Goal: Communication & Community: Answer question/provide support

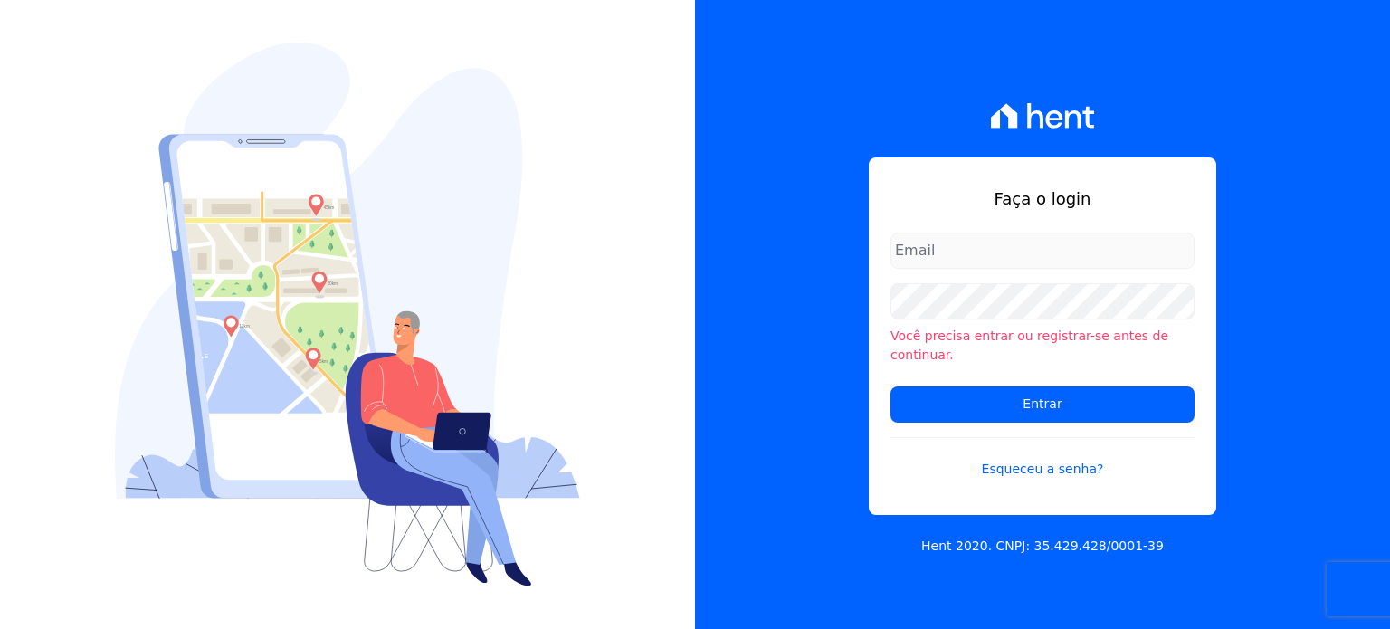
click at [968, 267] on input "email" at bounding box center [1042, 251] width 304 height 36
type input "[EMAIL_ADDRESS][DOMAIN_NAME]"
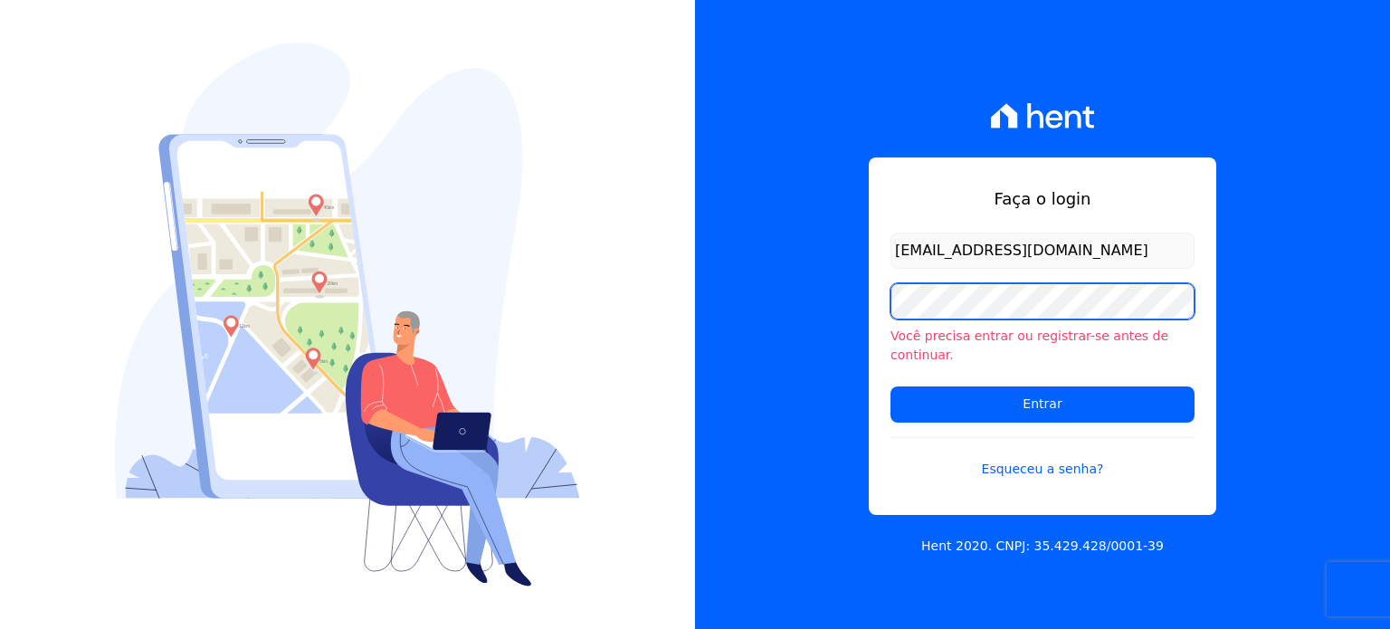
click at [890, 386] on input "Entrar" at bounding box center [1042, 404] width 304 height 36
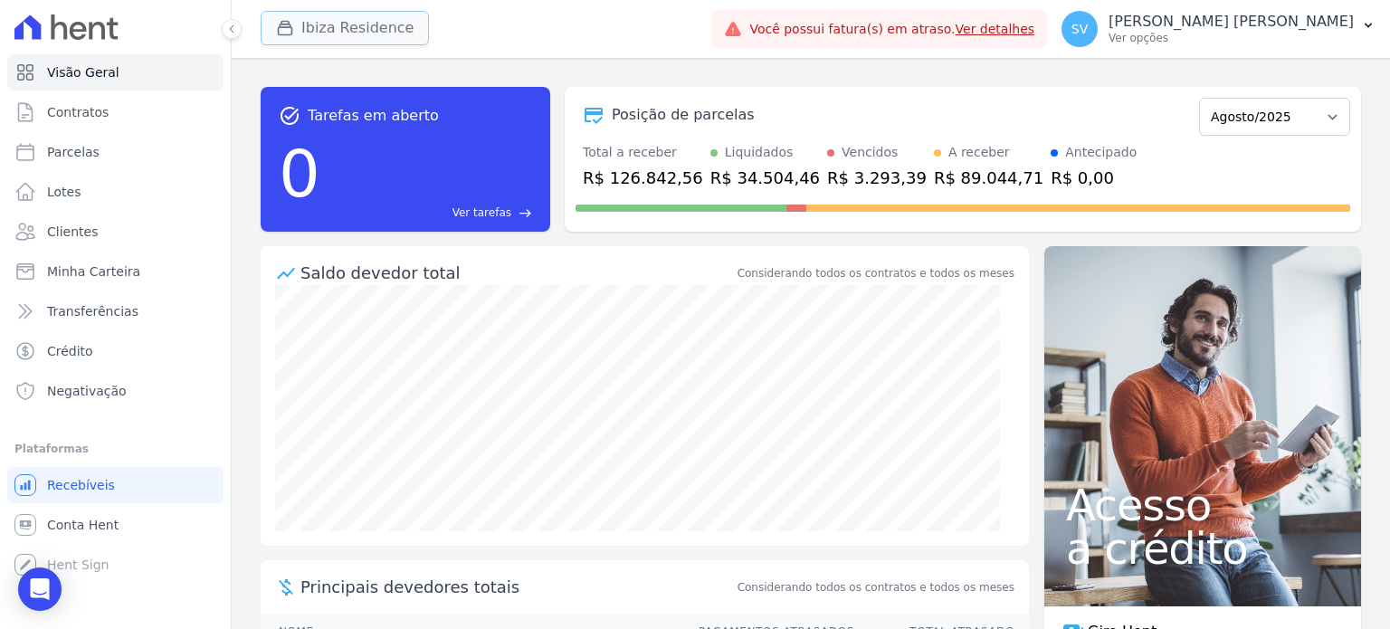
click at [280, 32] on icon "button" at bounding box center [285, 28] width 18 height 18
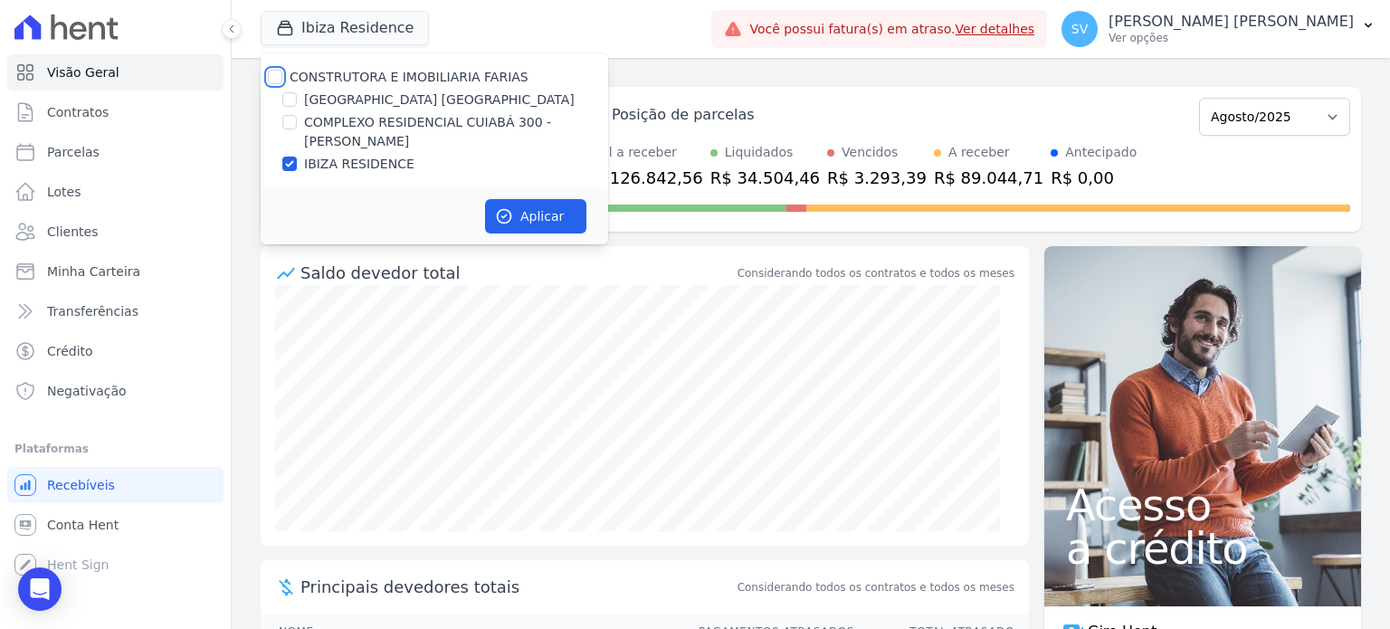
click at [279, 79] on input "CONSTRUTORA E IMOBILIARIA FARIAS" at bounding box center [275, 77] width 14 height 14
checkbox input "true"
click at [538, 223] on button "Aplicar" at bounding box center [535, 216] width 101 height 34
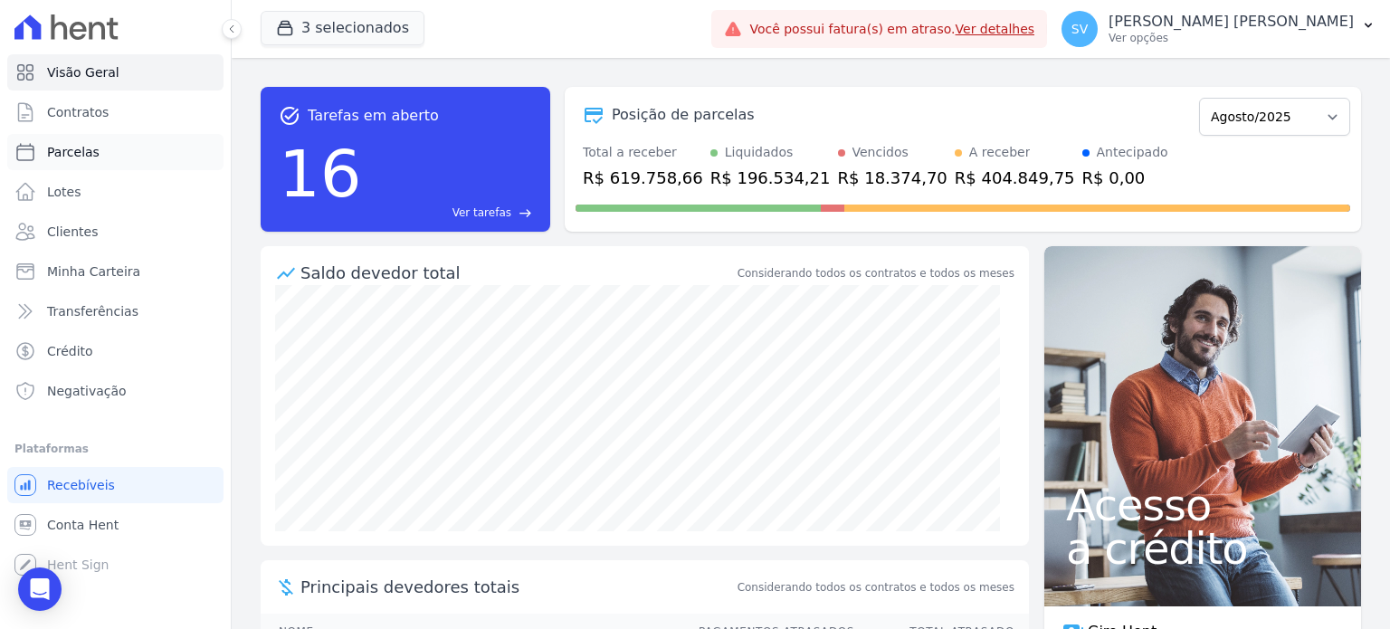
click at [62, 157] on span "Parcelas" at bounding box center [73, 152] width 52 height 18
select select
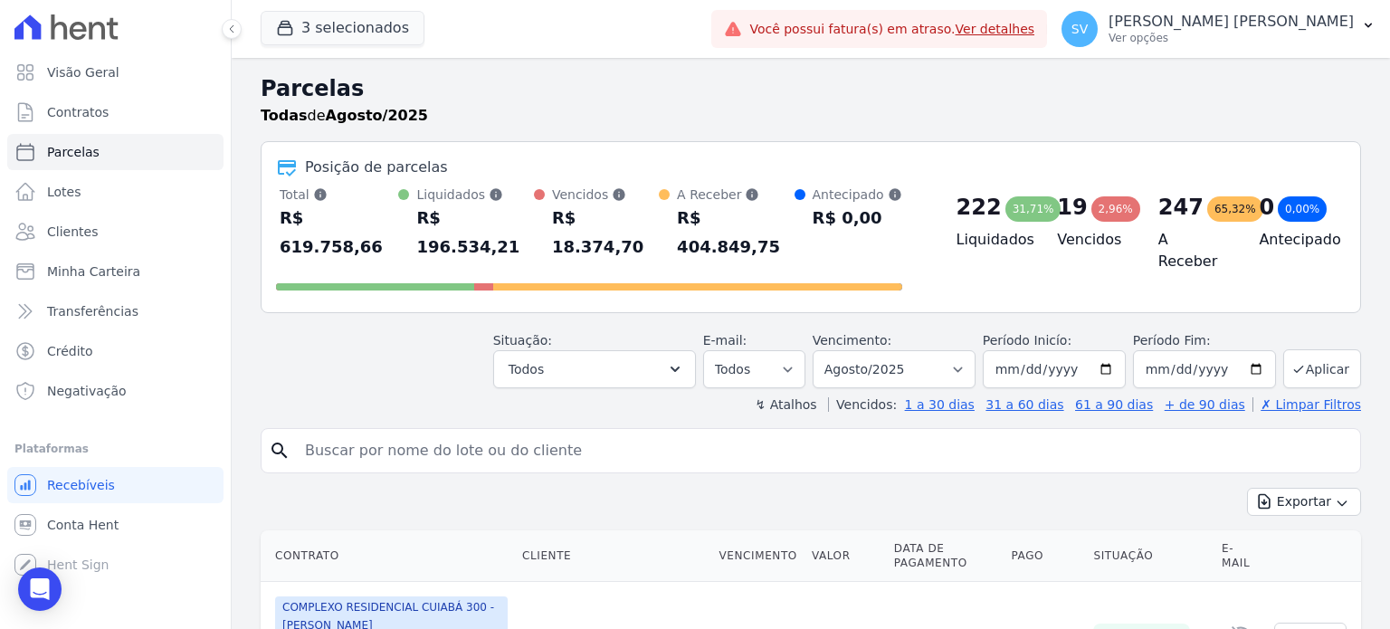
click at [461, 432] on input "search" at bounding box center [823, 450] width 1059 height 36
paste input "758,22"
click at [461, 432] on input "758,22" at bounding box center [823, 450] width 1059 height 36
drag, startPoint x: 462, startPoint y: 423, endPoint x: 145, endPoint y: 401, distance: 318.4
click at [148, 405] on div "Visão Geral Contratos Parcelas Lotes Clientes Minha Carteira Transferências Cré…" at bounding box center [695, 314] width 1390 height 629
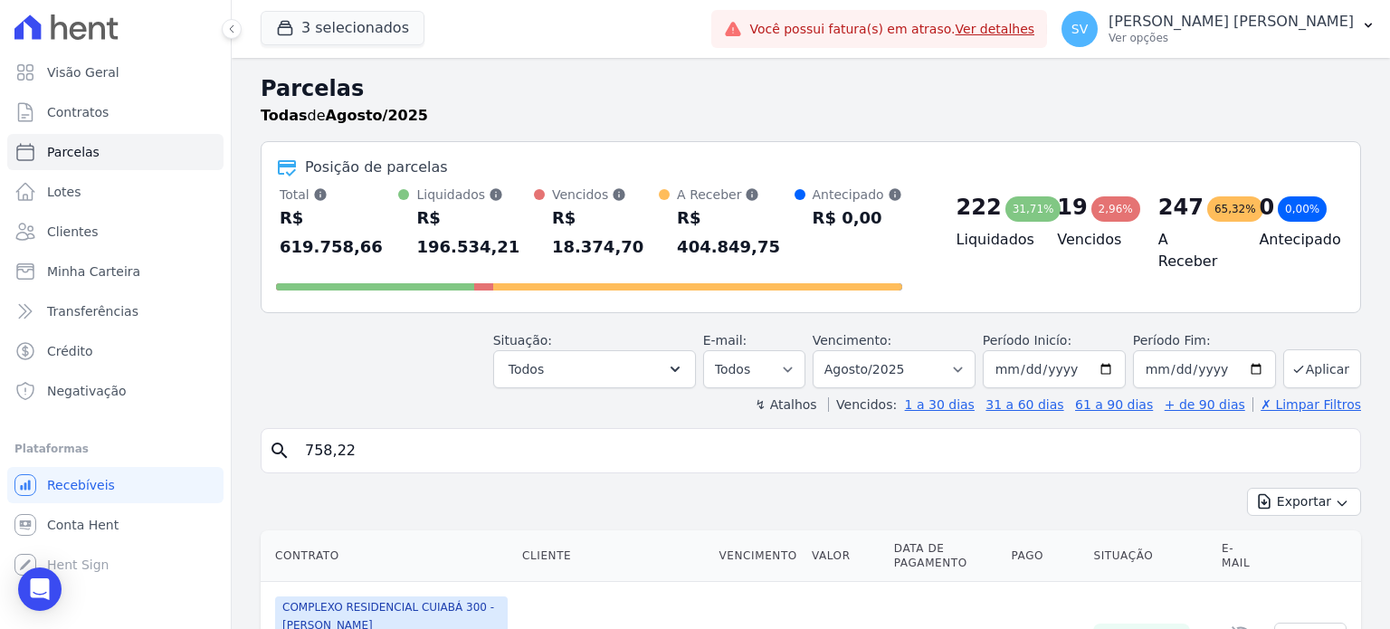
click at [378, 432] on input "758,22" at bounding box center [823, 450] width 1059 height 36
drag, startPoint x: 378, startPoint y: 426, endPoint x: 303, endPoint y: 423, distance: 75.2
click at [303, 432] on input "758,22" at bounding box center [823, 450] width 1059 height 36
paste input "Rafaela nunes Siqueira"
type input "Rafaela nunes Siqueira"
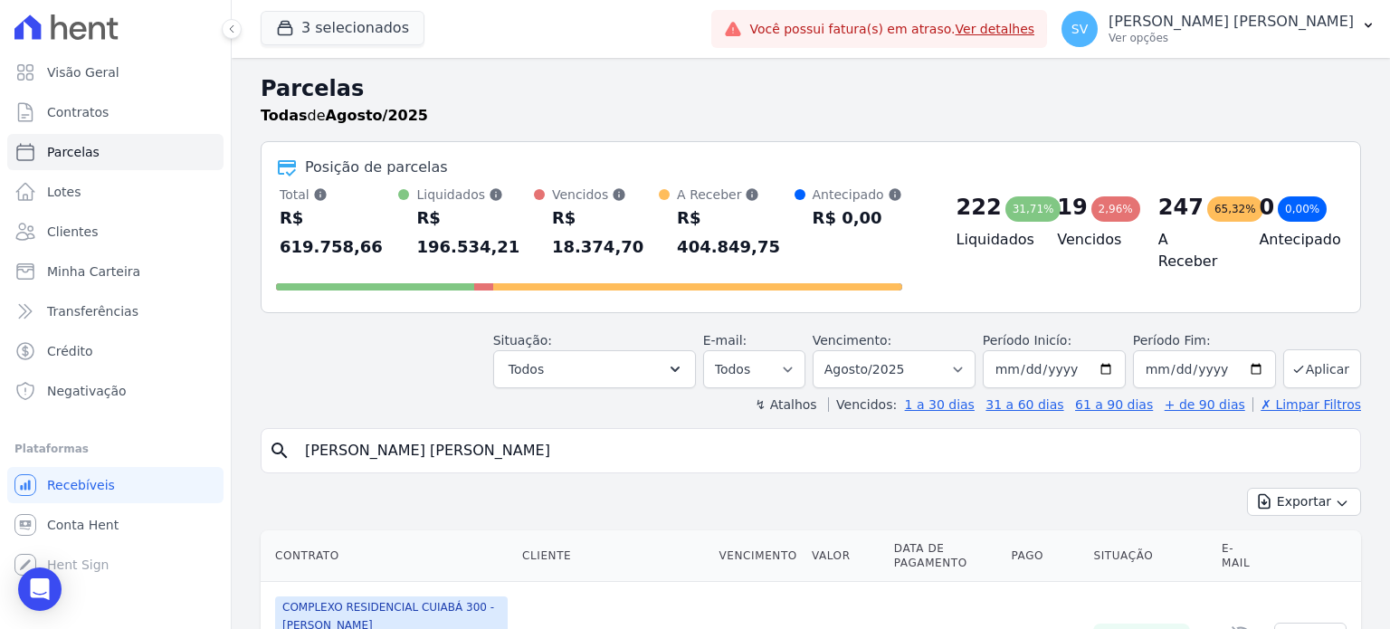
select select
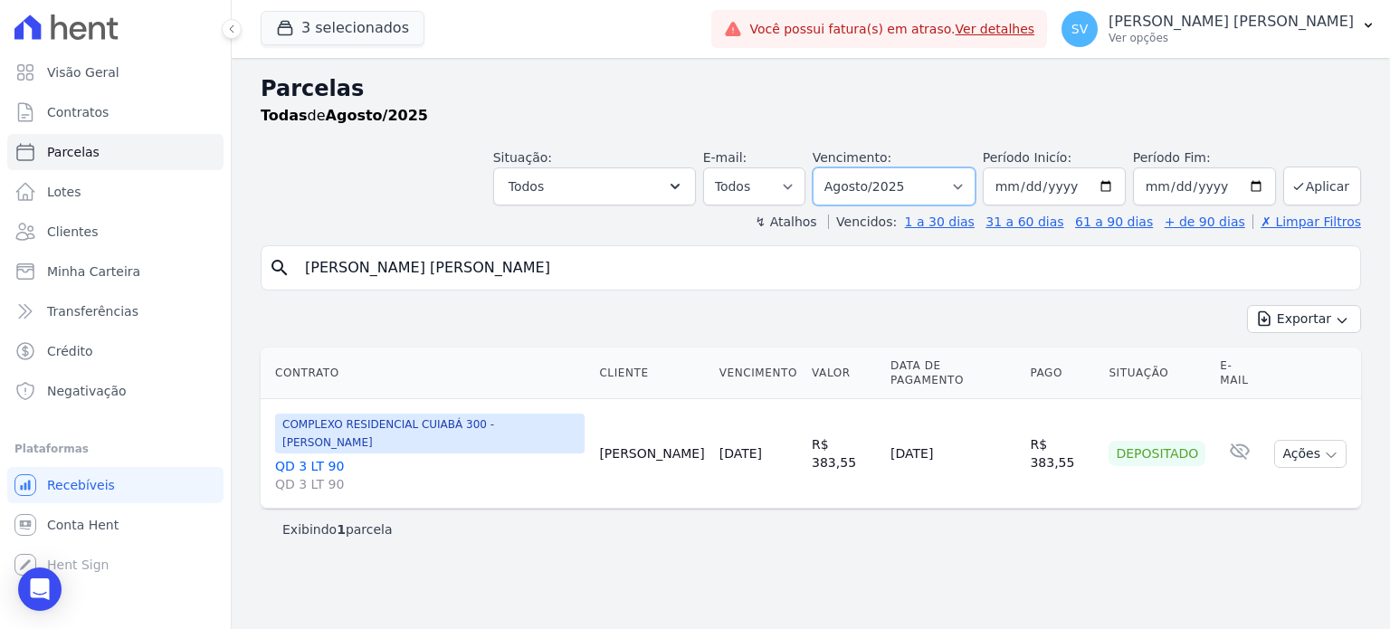
click at [975, 180] on select "Filtrar por período ──────── Todos os meses Outubro/2022 Novembro/2022 Dezembro…" at bounding box center [893, 186] width 163 height 38
select select "06/2025"
click at [840, 167] on select "Filtrar por período ──────── Todos os meses Outubro/2022 Novembro/2022 Dezembro…" at bounding box center [893, 186] width 163 height 38
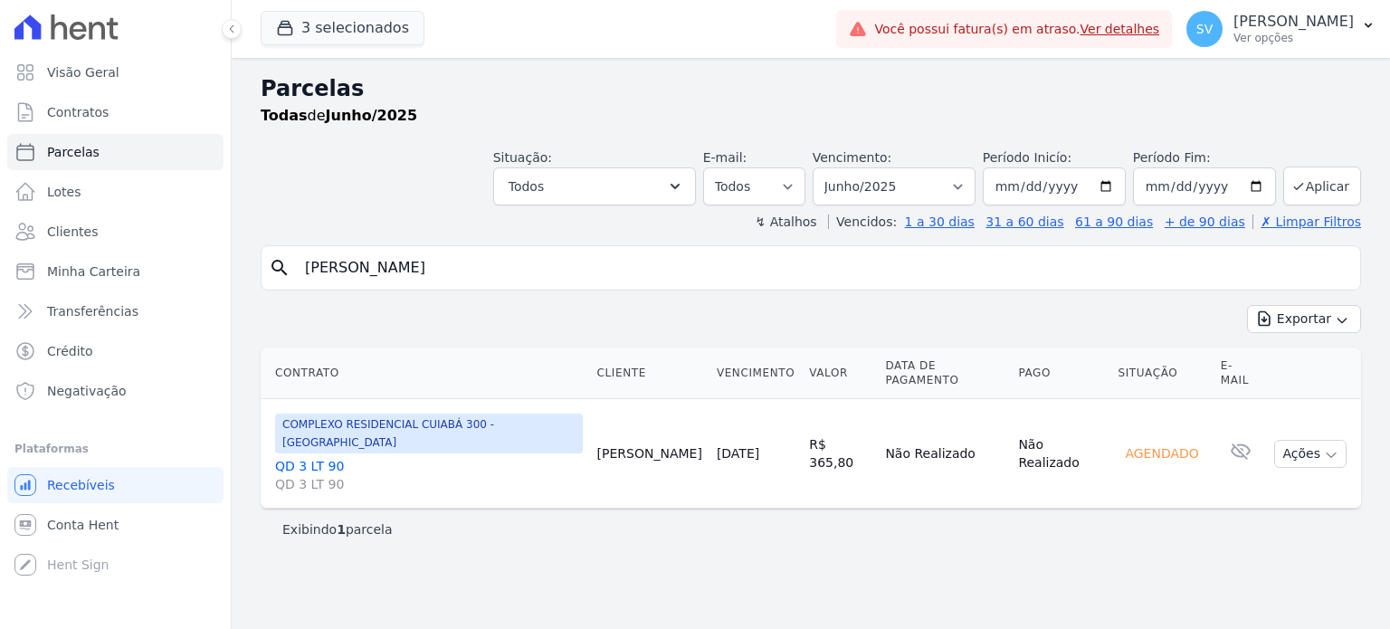
select select
click at [781, 524] on div "Parcelas Todas de Junho/2025 Situação: Agendado Em Aberto Pago Processando Canc…" at bounding box center [811, 343] width 1158 height 571
click at [65, 226] on span "Clientes" at bounding box center [72, 232] width 51 height 18
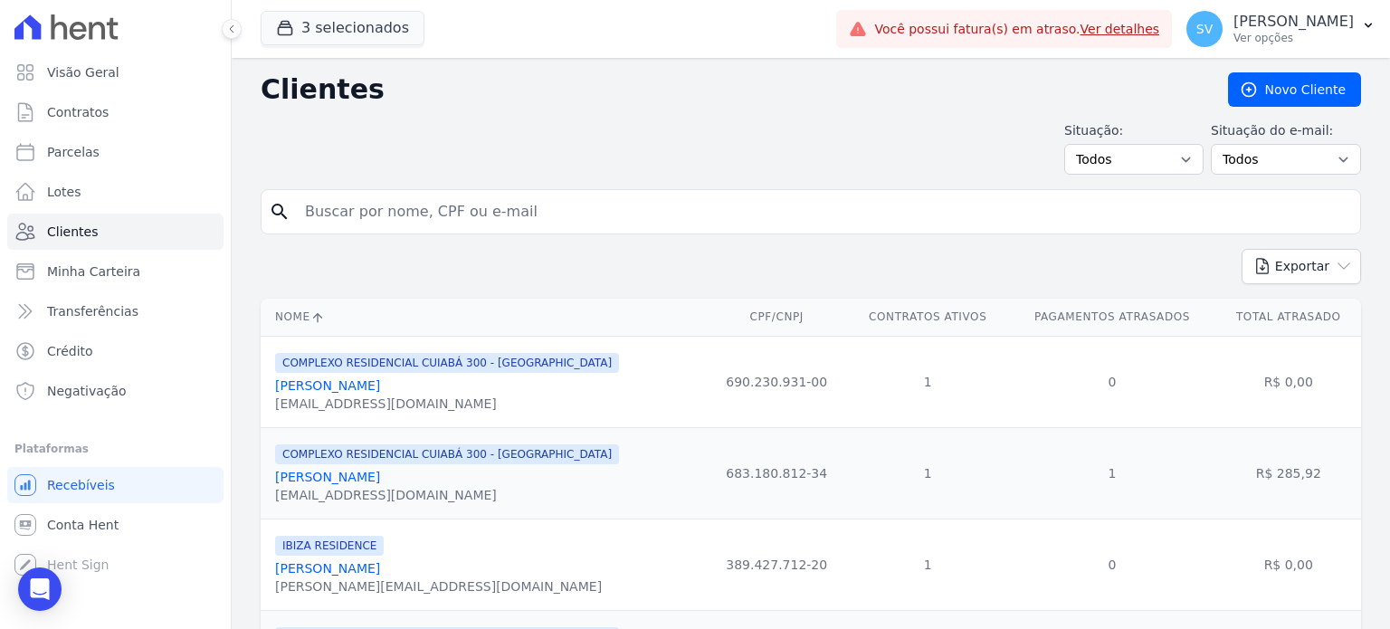
click at [570, 222] on input "search" at bounding box center [823, 212] width 1059 height 36
paste input "Rafaela nunes Siqueira"
type input "Rafaela nunes Siqueira"
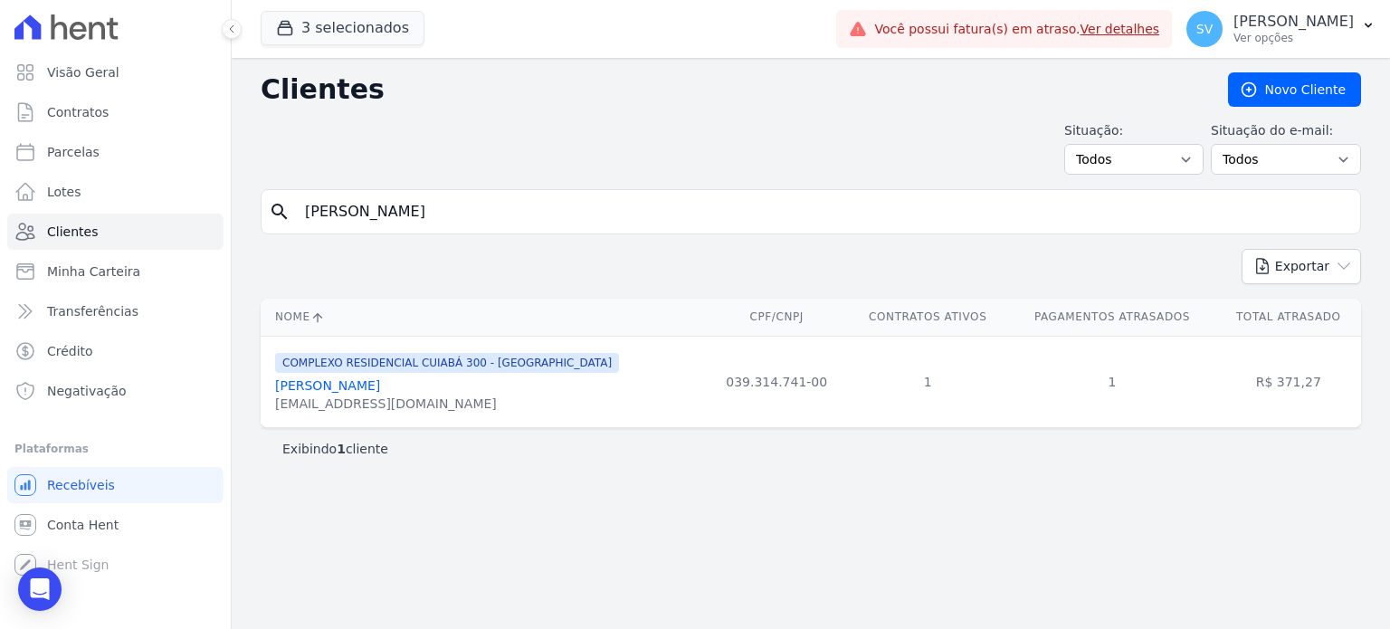
click at [347, 381] on link "Rafaela Nunes Siqueira" at bounding box center [327, 385] width 105 height 14
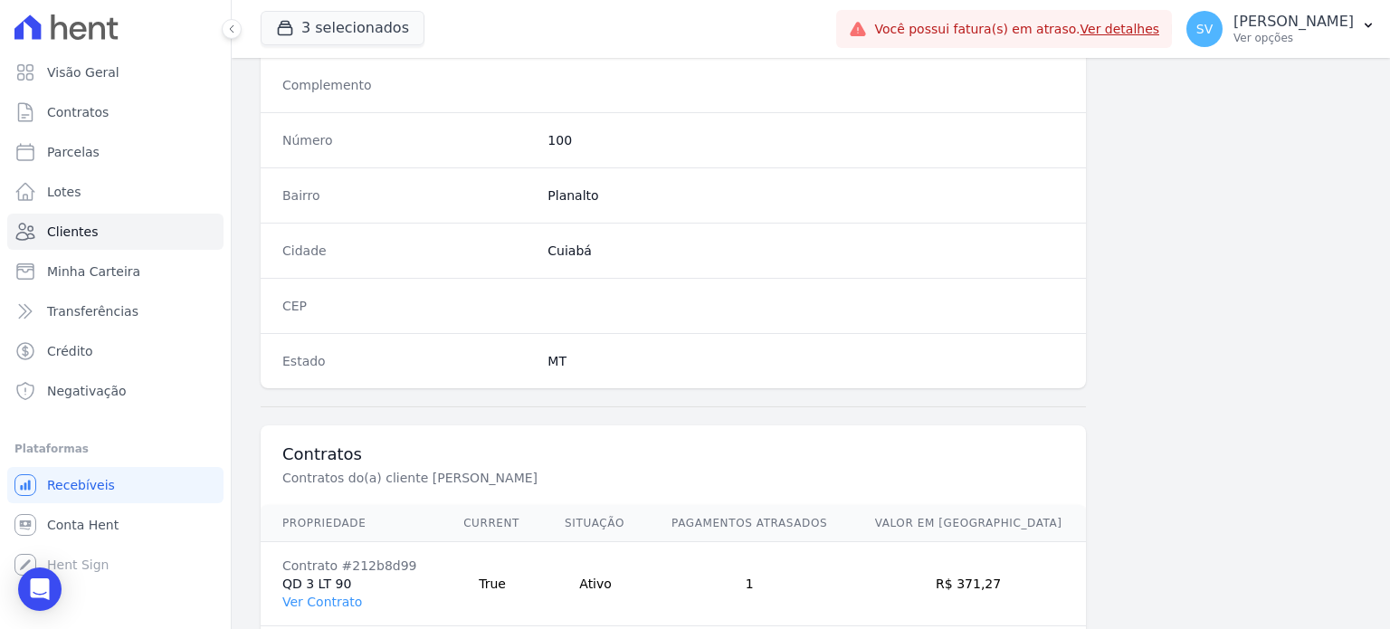
scroll to position [1058, 0]
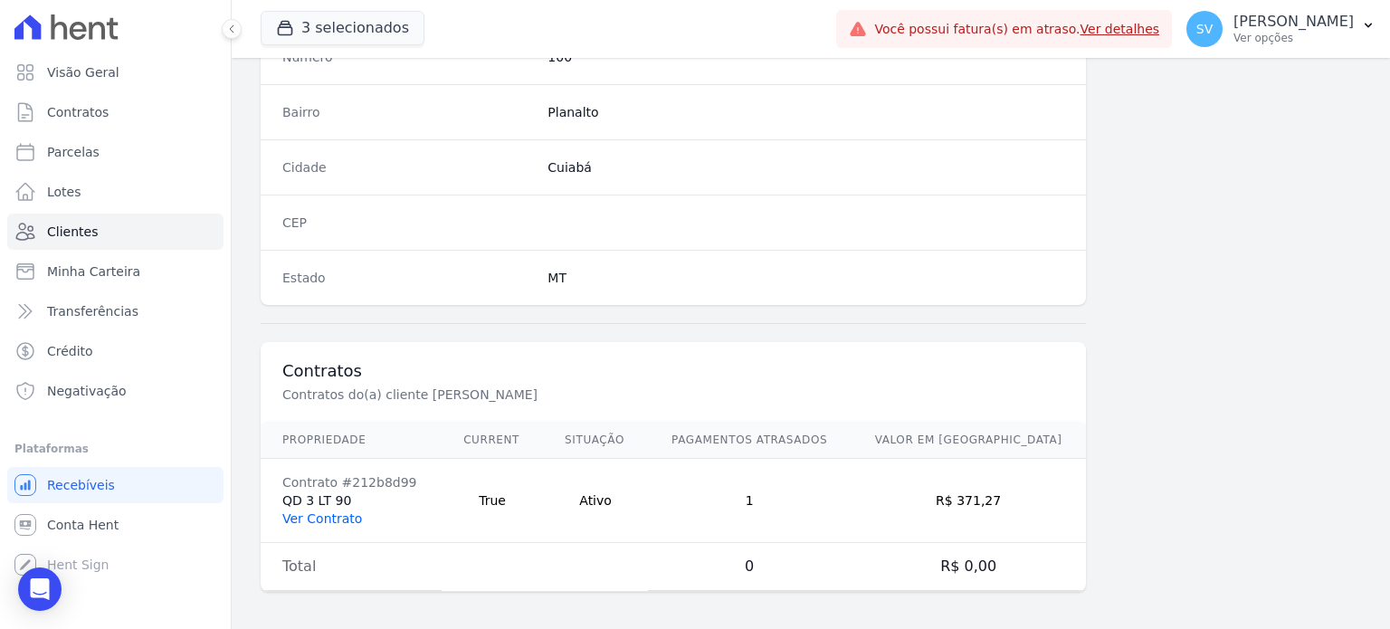
click at [335, 516] on link "Ver Contrato" at bounding box center [322, 518] width 80 height 14
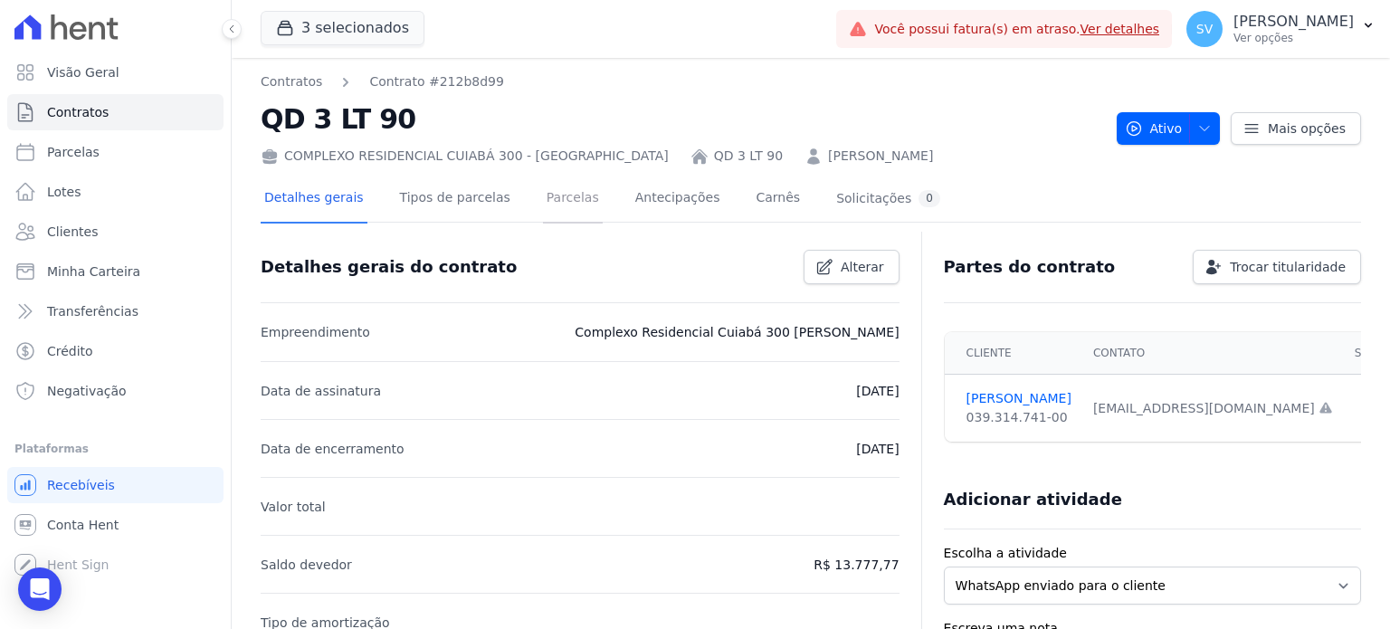
click at [555, 195] on link "Parcelas" at bounding box center [573, 200] width 60 height 48
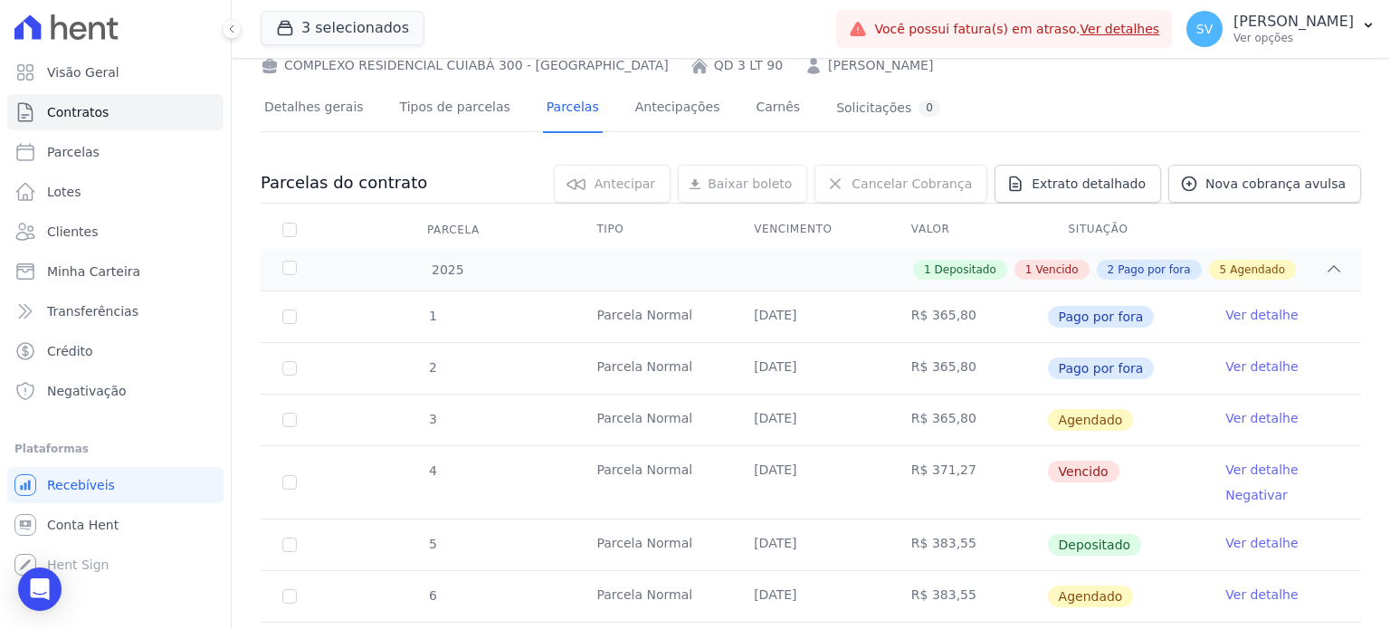
scroll to position [181, 0]
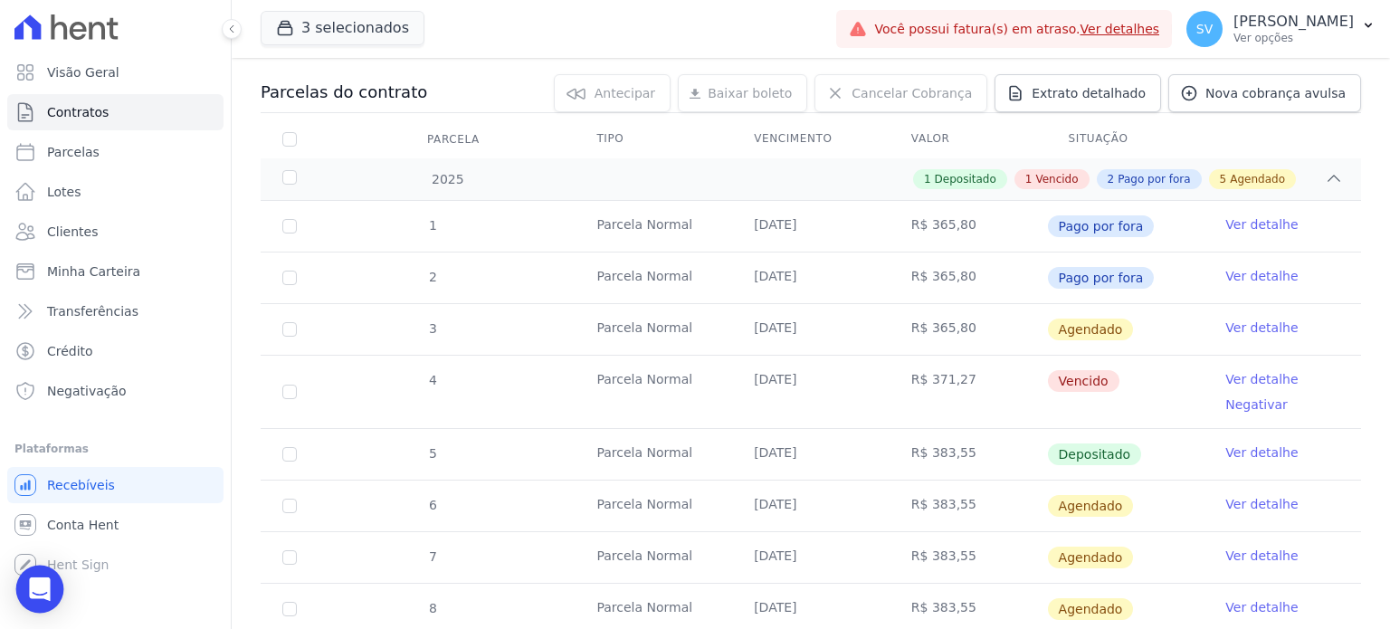
click at [51, 589] on div "Open Intercom Messenger" at bounding box center [40, 589] width 48 height 48
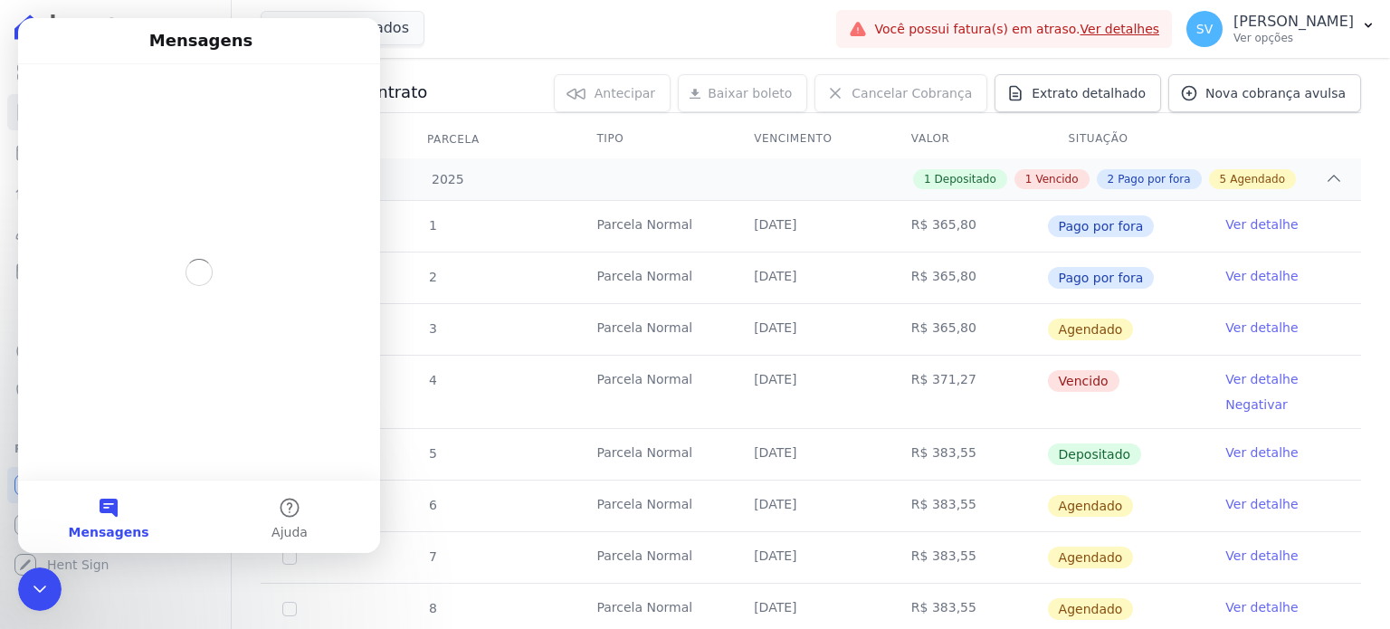
scroll to position [0, 0]
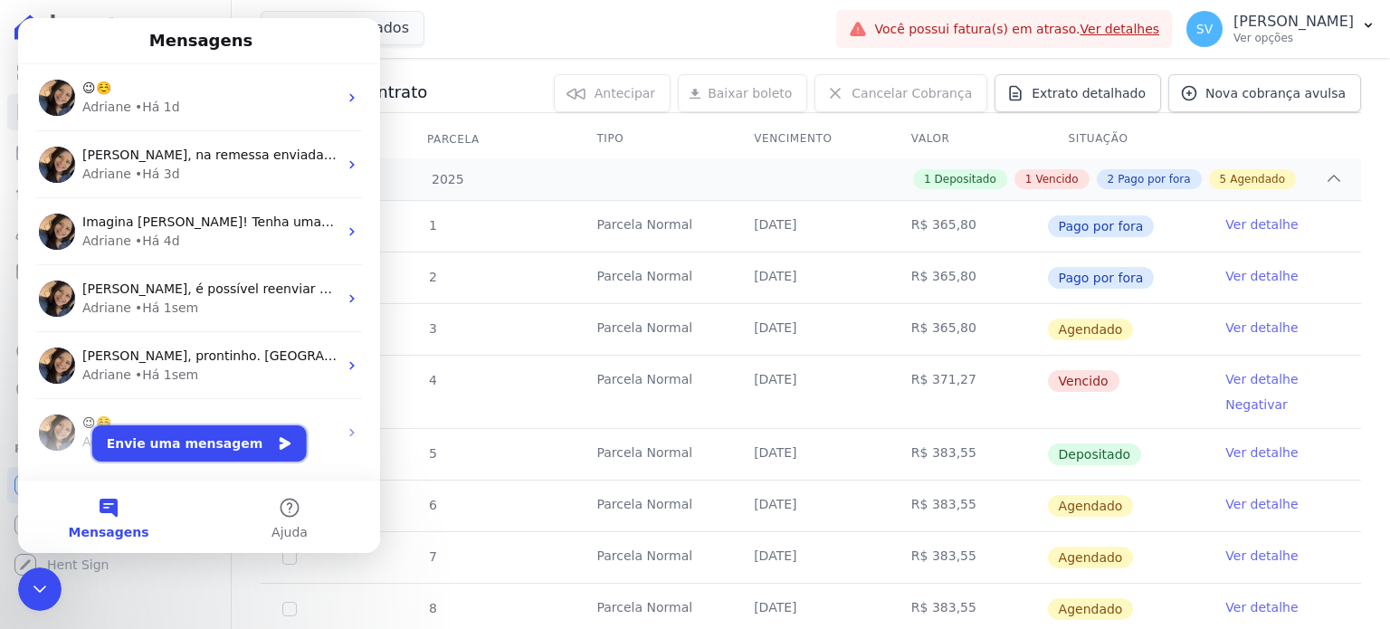
click at [181, 451] on button "Envie uma mensagem" at bounding box center [199, 443] width 214 height 36
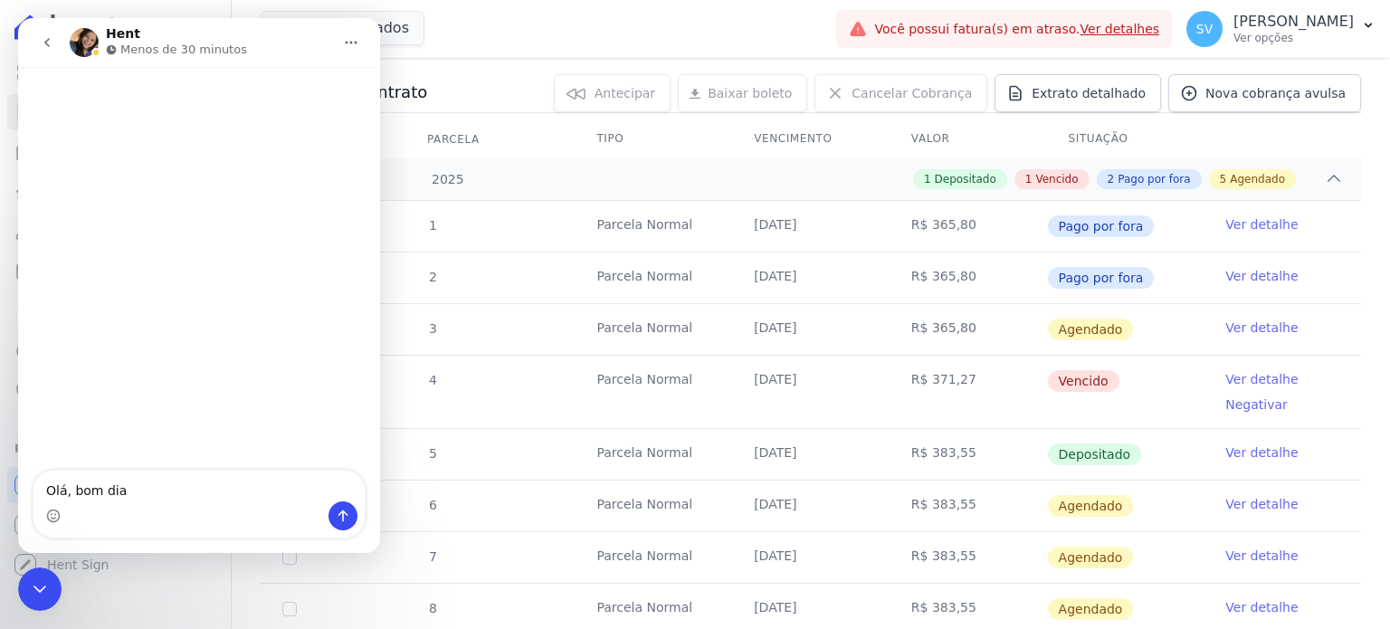
type textarea "Olá, bom dia."
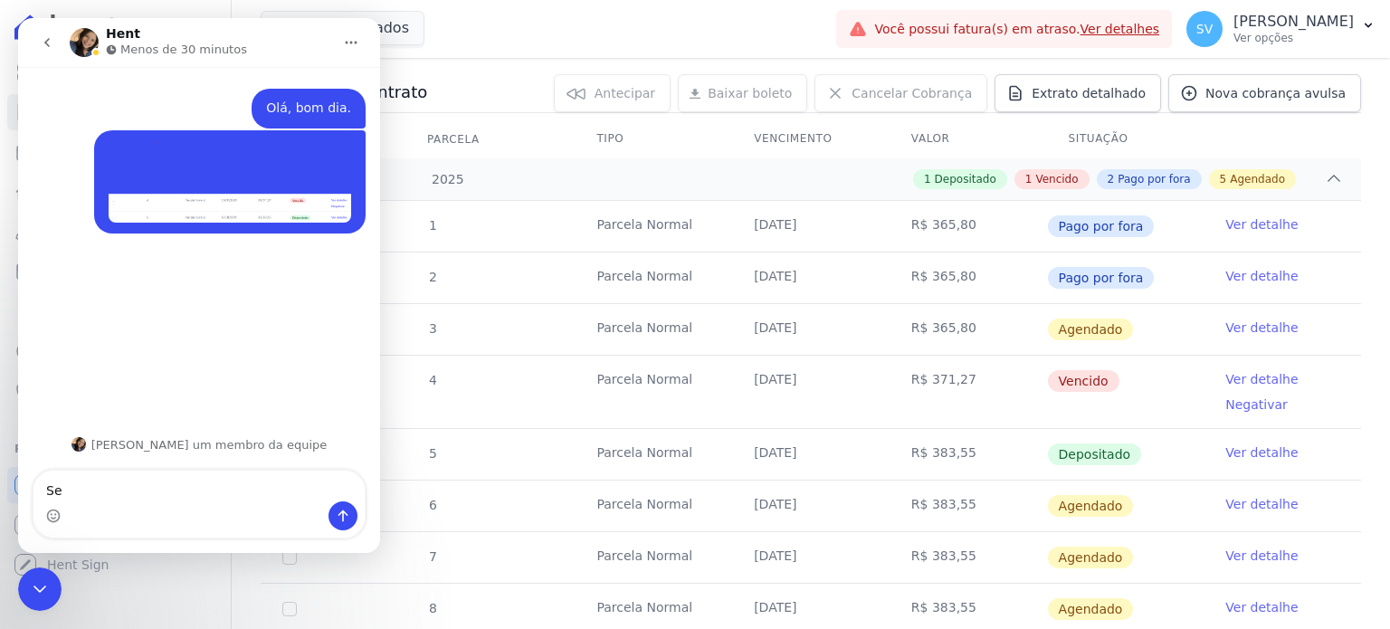
type textarea "S"
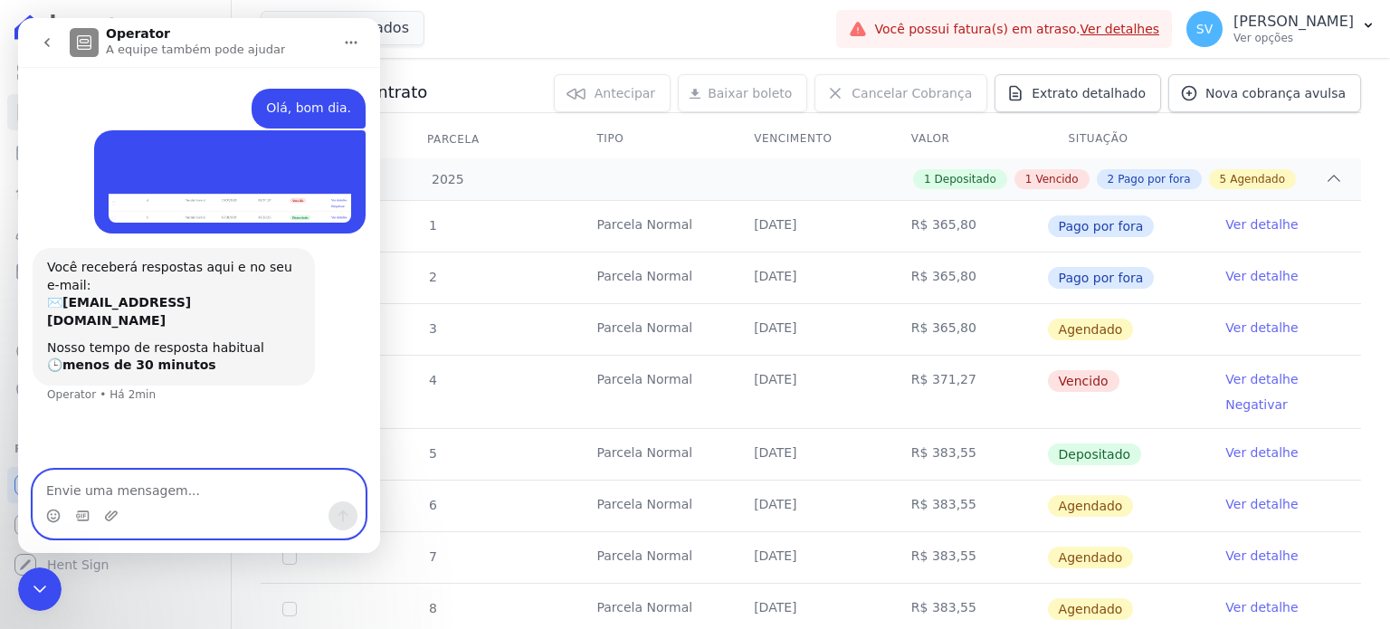
click at [232, 488] on textarea "Envie uma mensagem..." at bounding box center [198, 485] width 331 height 31
paste textarea "RAFAELA NUNES SIQUEIRA"
click at [250, 498] on textarea "RAFAELA NUNES SIQUEIRA -CPF:" at bounding box center [198, 485] width 331 height 31
paste textarea "03931474100"
type textarea "RAFAELA NUNES SIQUEIRA -CPF: 03931474100"
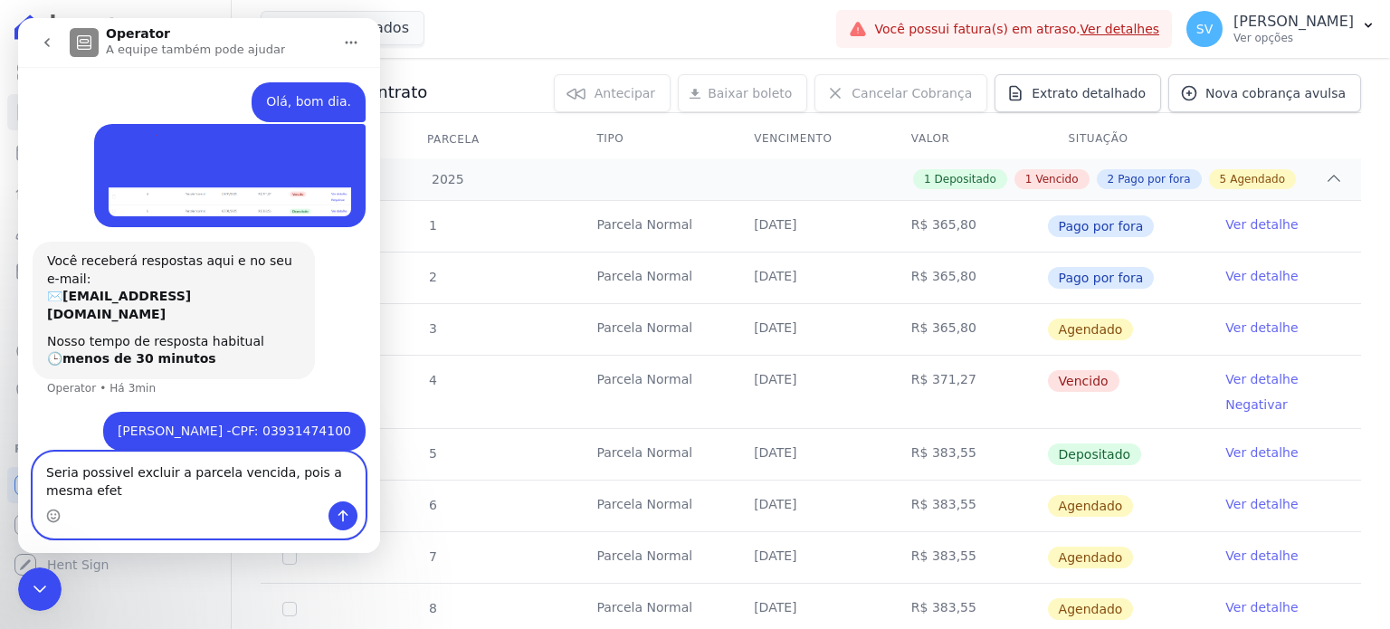
scroll to position [24, 0]
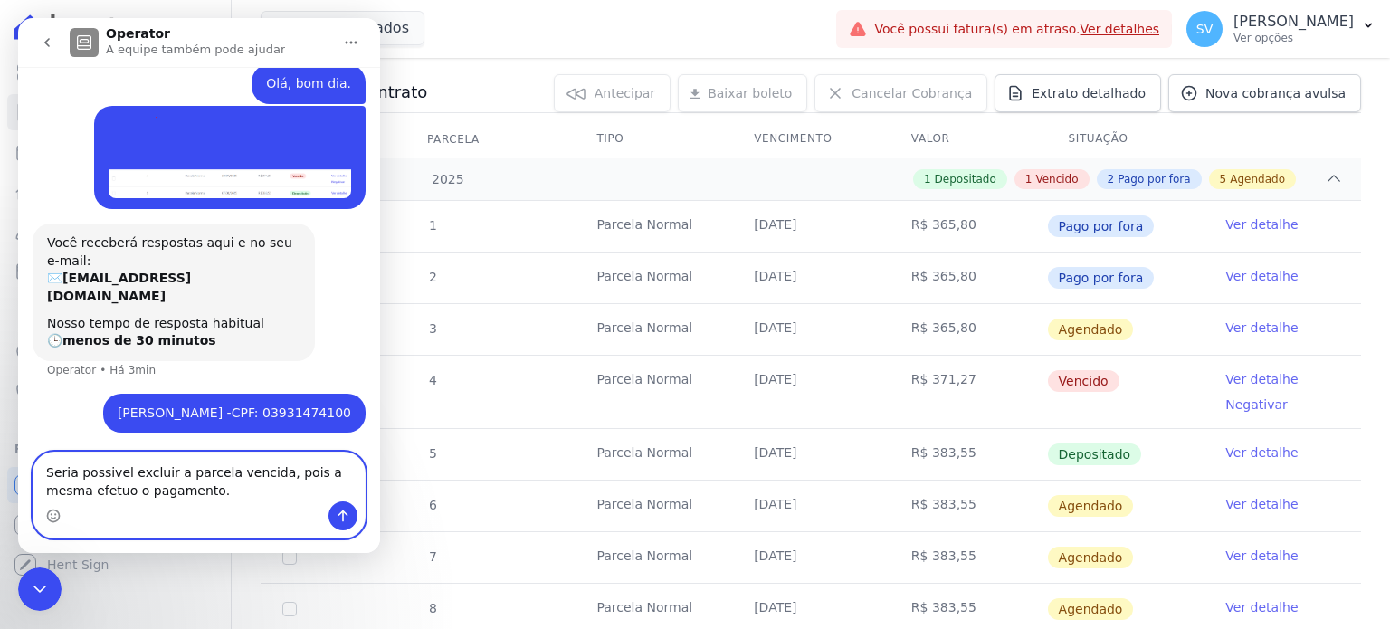
click at [103, 473] on textarea "Seria possivel excluir a parcela vencida, pois a mesma efetuo o pagamento." at bounding box center [198, 476] width 331 height 49
type textarea "Seria possível excluir a parcela vencida, pois a mesma efetuo o pagamento."
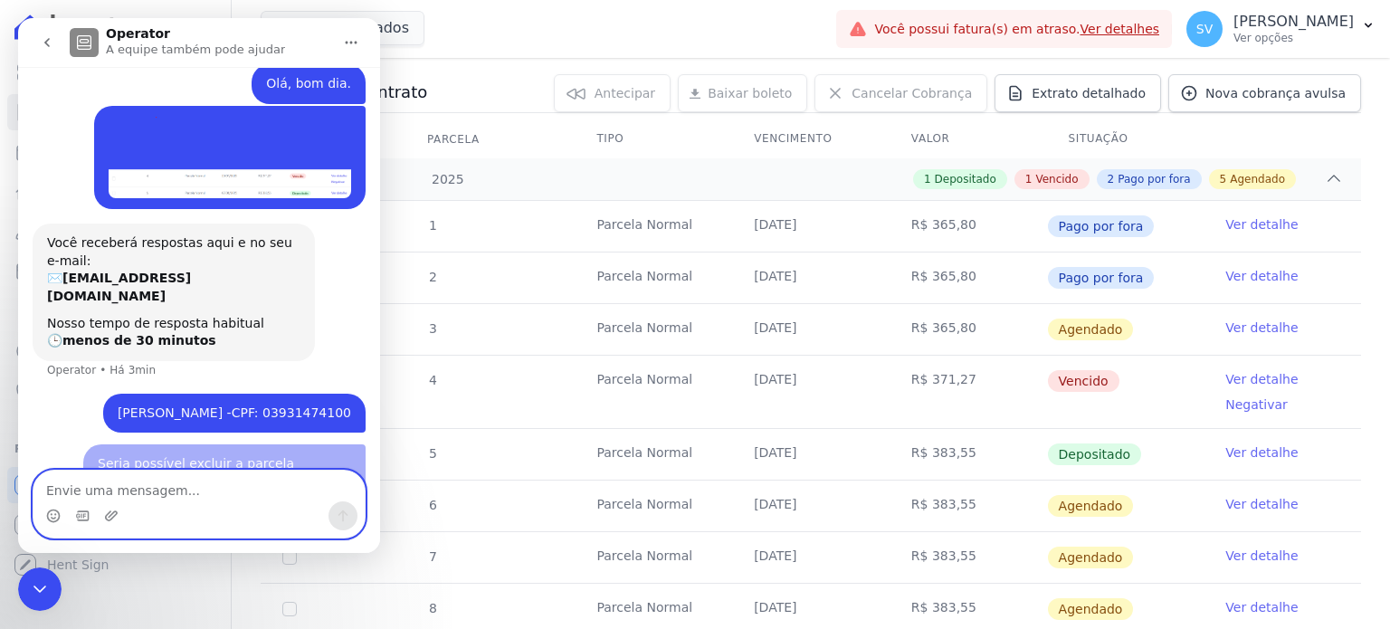
scroll to position [65, 0]
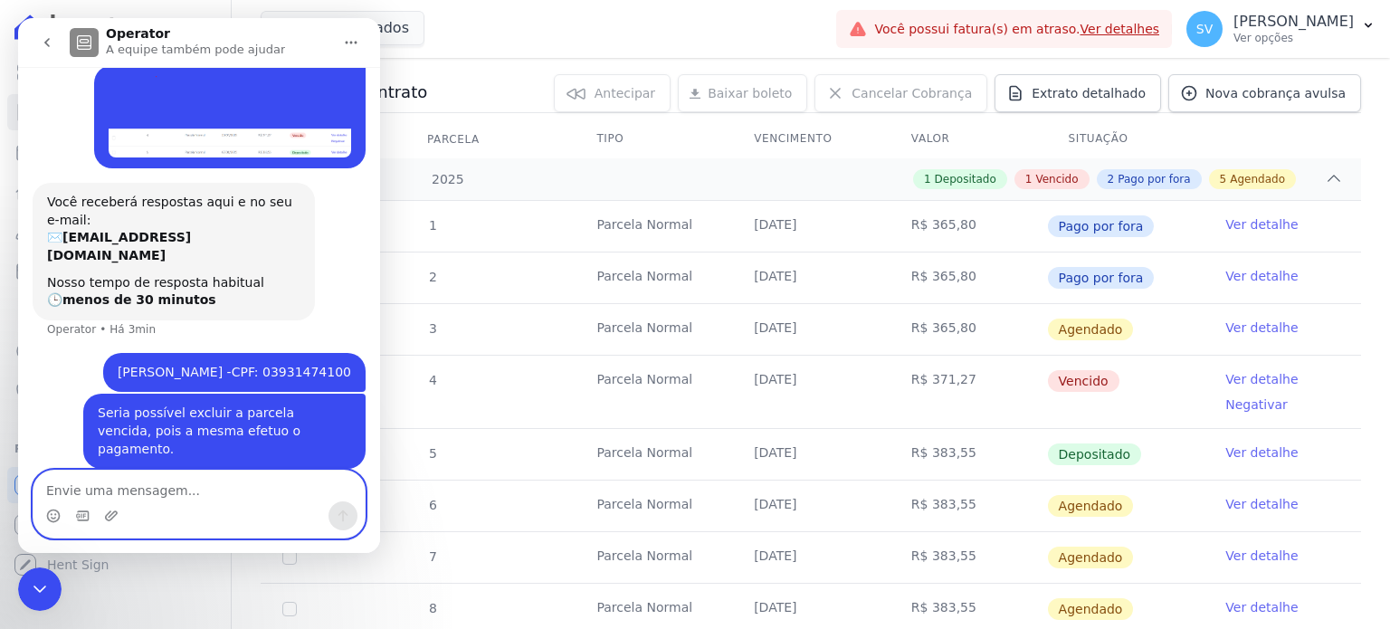
click at [158, 489] on textarea "Envie uma mensagem..." at bounding box center [198, 485] width 331 height 31
type textarea "Consta já depositado pela Hent"
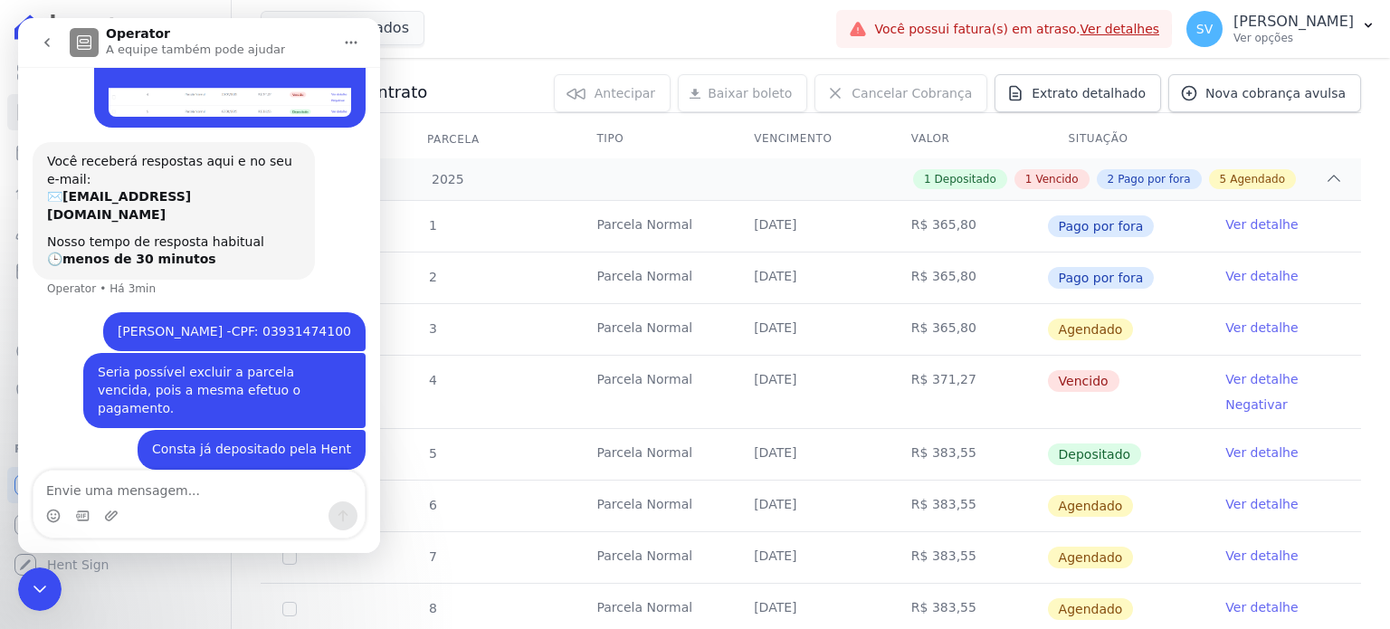
click at [40, 588] on icon "Encerramento do Messenger da Intercom" at bounding box center [40, 589] width 22 height 22
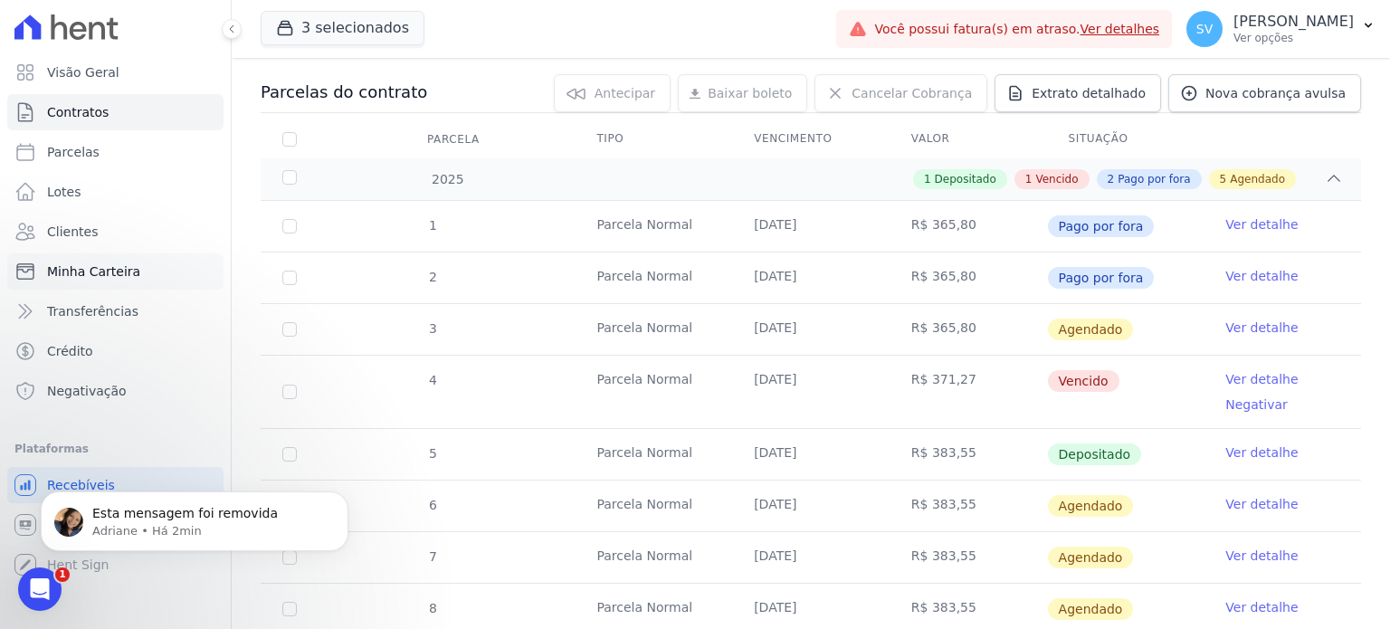
scroll to position [271, 0]
click at [235, 520] on p "Esta mensagem foi removida" at bounding box center [208, 514] width 233 height 18
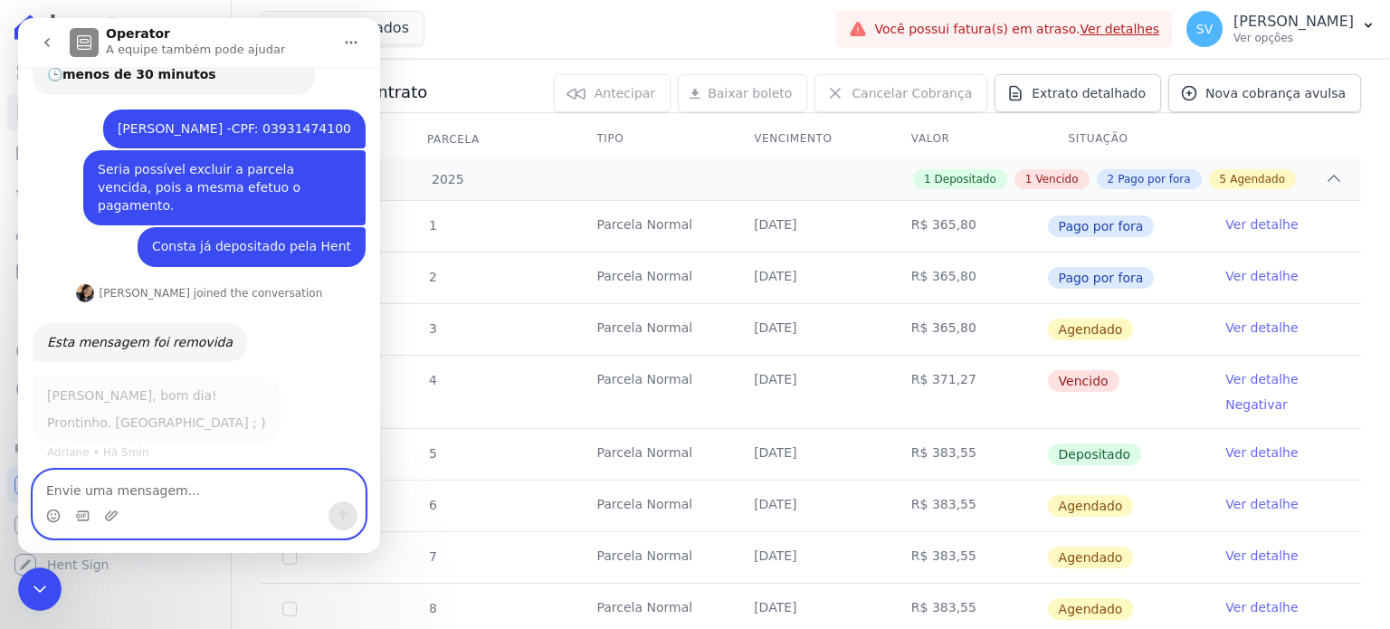
scroll to position [270, 0]
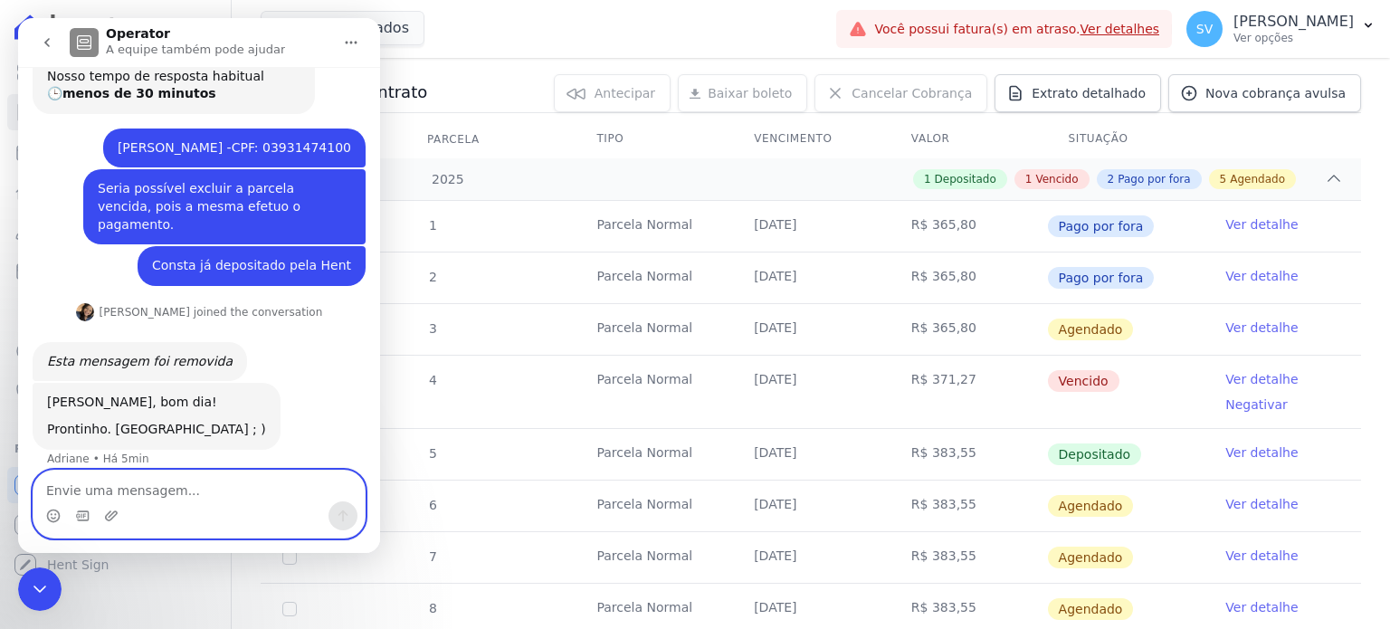
click at [127, 480] on textarea "Envie uma mensagem..." at bounding box center [198, 485] width 331 height 31
type textarea "m"
type textarea "Muito obrigada"
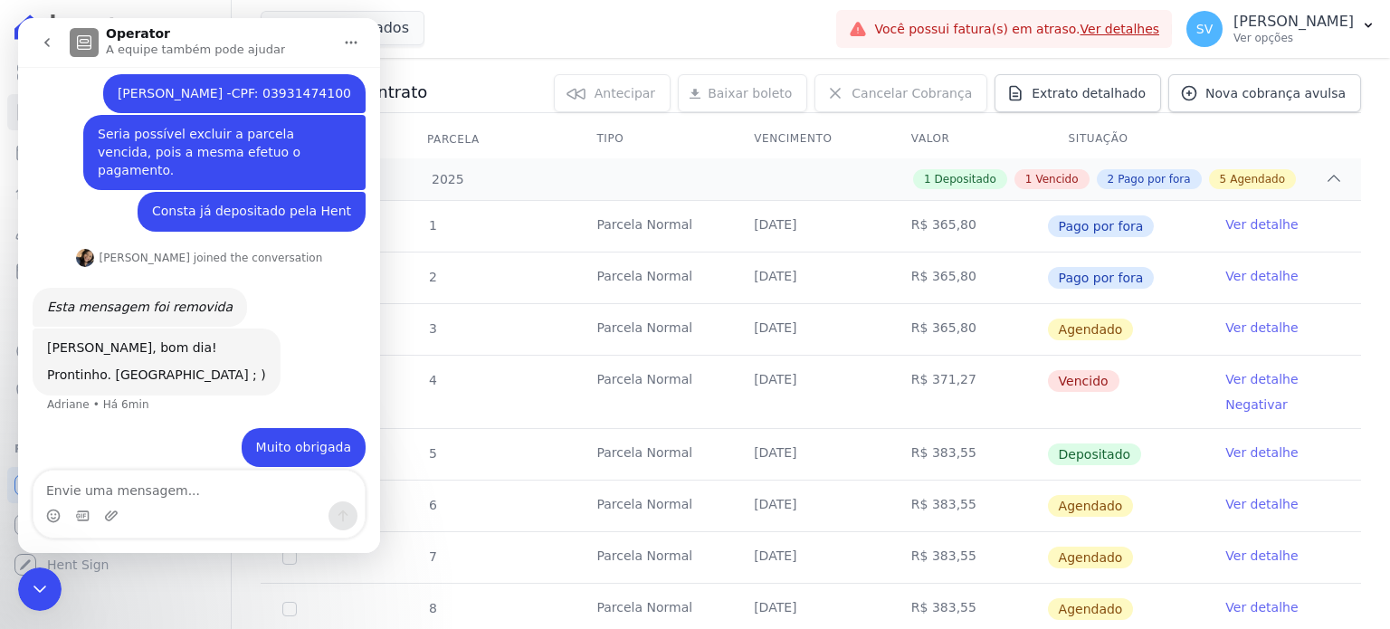
click at [40, 587] on icon "Encerramento do Messenger da Intercom" at bounding box center [40, 589] width 22 height 22
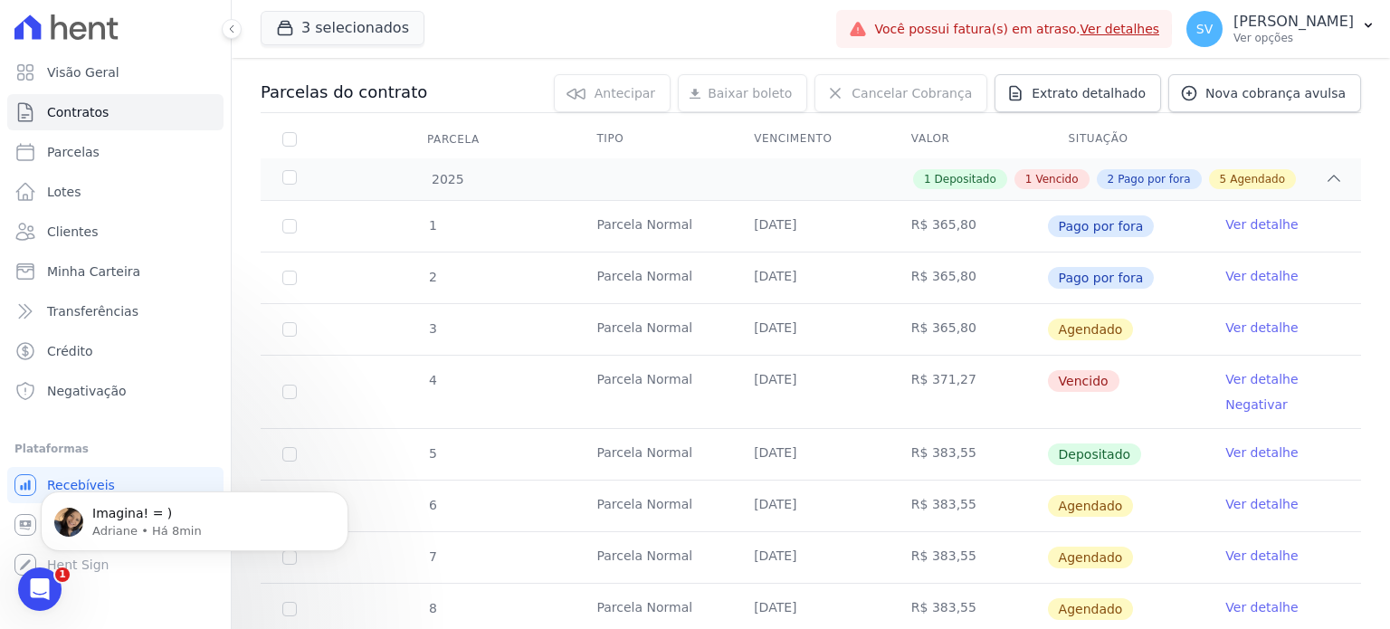
scroll to position [0, 0]
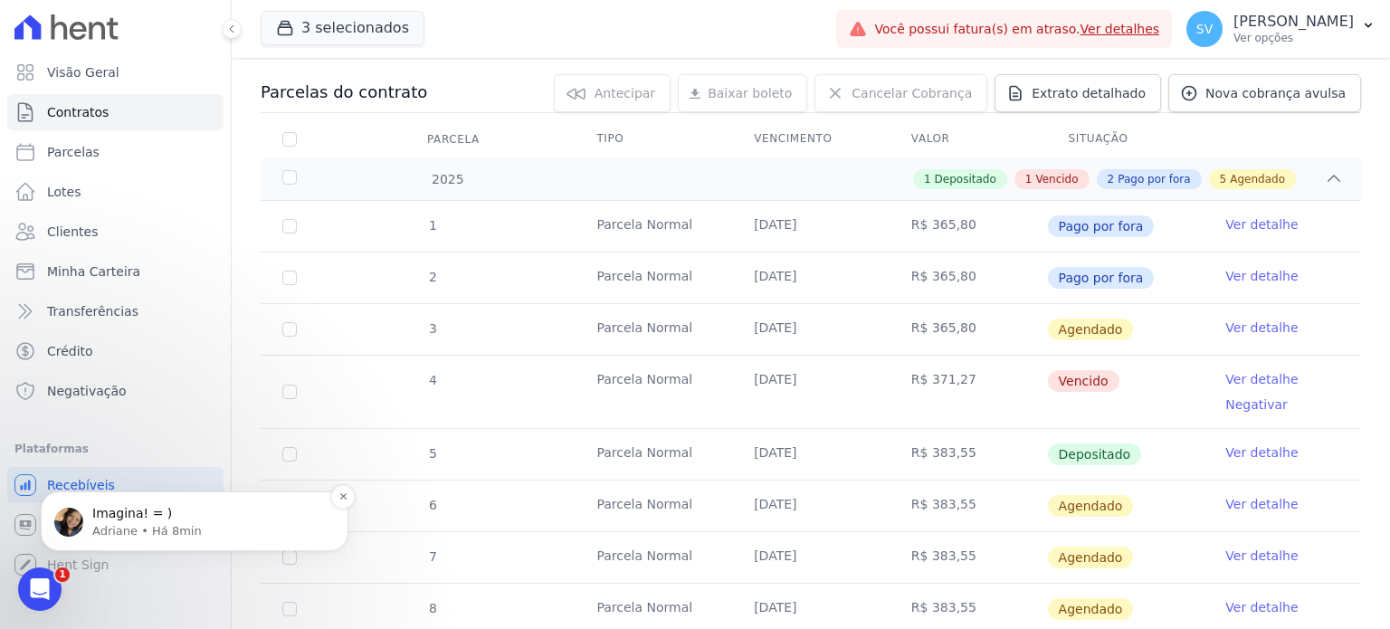
click at [204, 517] on p "Imagina! = )" at bounding box center [208, 514] width 233 height 18
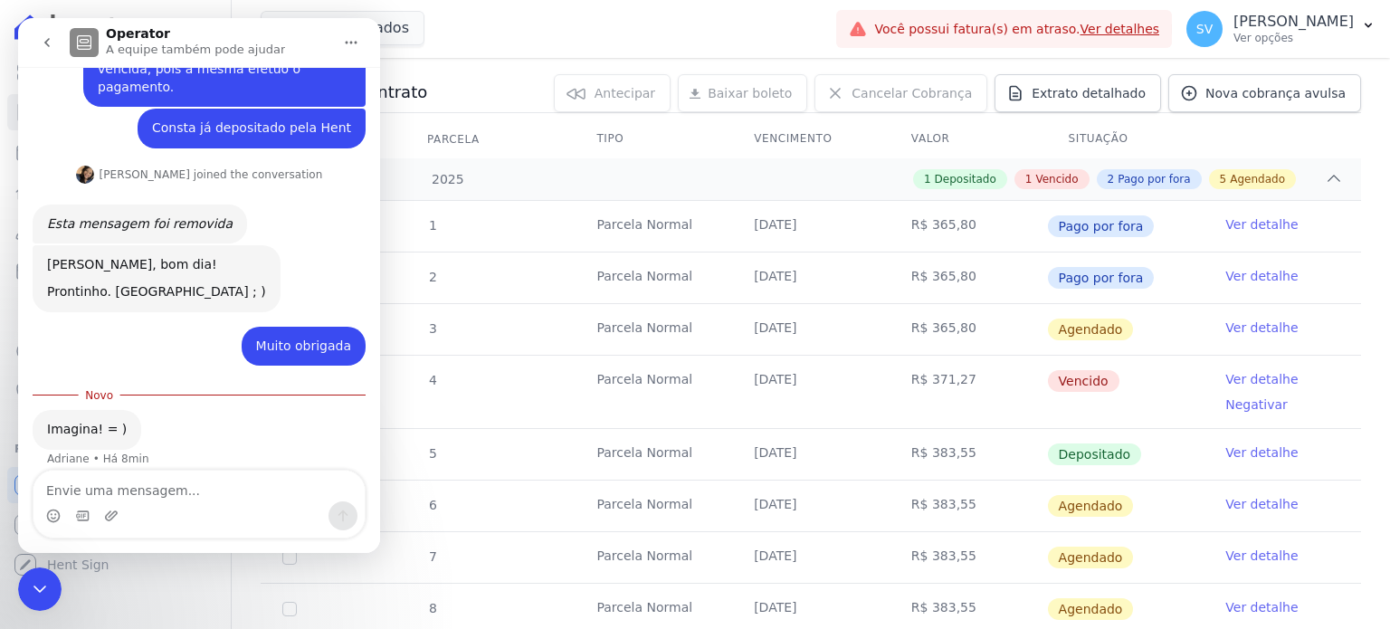
scroll to position [407, 0]
click at [35, 586] on icon "Encerramento do Messenger da Intercom" at bounding box center [39, 588] width 13 height 7
